Goal: Use online tool/utility

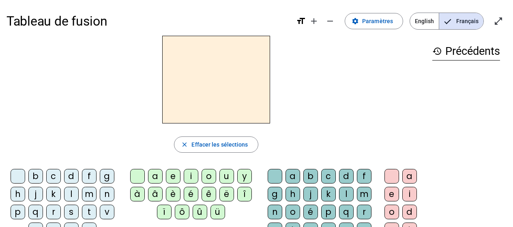
click at [242, 179] on div "y" at bounding box center [244, 176] width 15 height 15
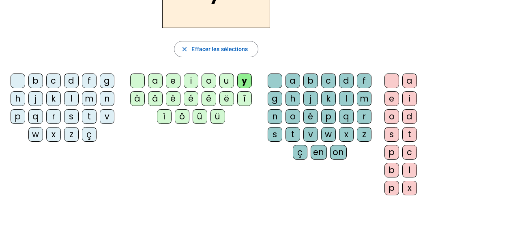
scroll to position [81, 0]
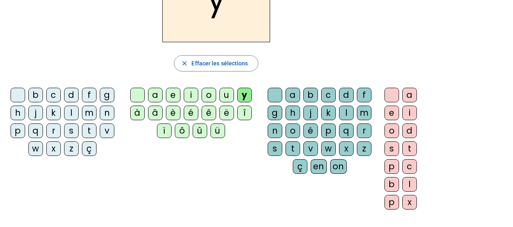
click at [92, 96] on div "f" at bounding box center [89, 95] width 15 height 15
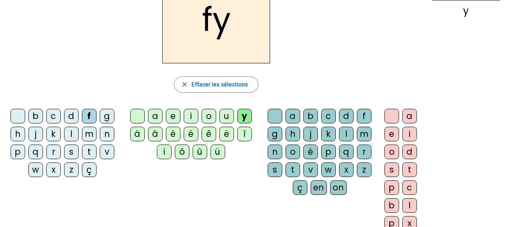
scroll to position [41, 0]
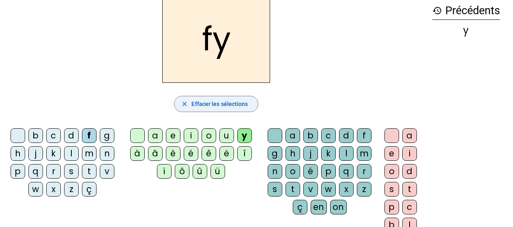
click at [210, 106] on span "Effacer les sélections" at bounding box center [220, 104] width 56 height 10
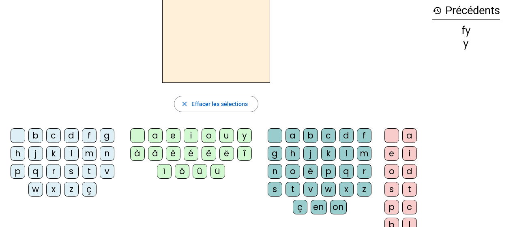
click at [53, 151] on div "k" at bounding box center [53, 153] width 15 height 15
click at [154, 134] on div "a" at bounding box center [155, 135] width 15 height 15
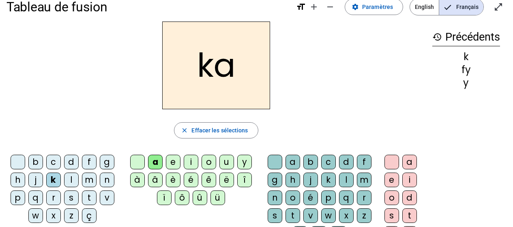
scroll to position [0, 0]
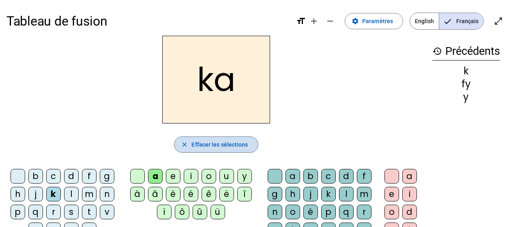
click at [217, 142] on span "Effacer les sélections" at bounding box center [220, 145] width 56 height 10
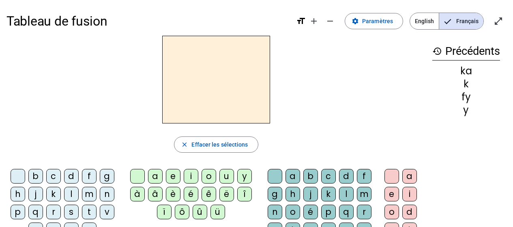
click at [462, 48] on h3 "history Précédents" at bounding box center [467, 51] width 68 height 18
click at [435, 52] on mat-icon "history" at bounding box center [438, 51] width 10 height 10
click at [435, 50] on mat-icon "history" at bounding box center [438, 51] width 10 height 10
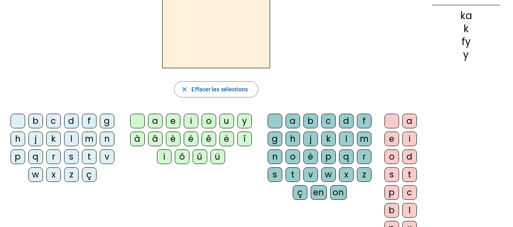
scroll to position [34, 0]
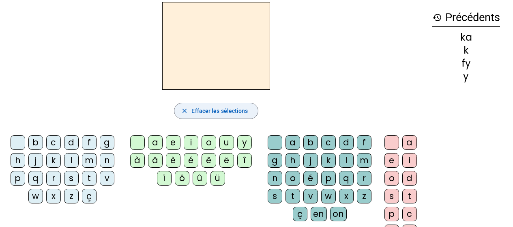
click at [216, 111] on span "Effacer les sélections" at bounding box center [220, 111] width 56 height 10
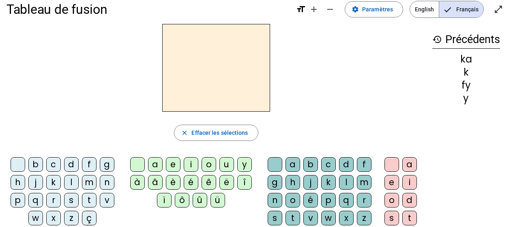
scroll to position [0, 0]
